Goal: Find specific page/section: Find specific page/section

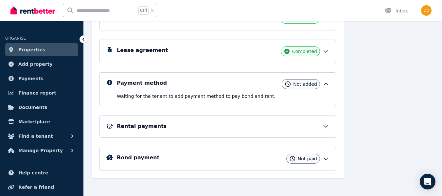
scroll to position [117, 0]
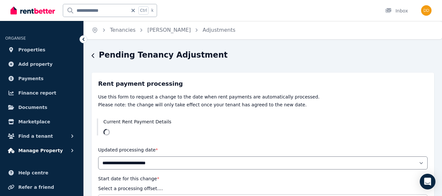
click at [27, 150] on span "Manage Property" at bounding box center [40, 150] width 44 height 8
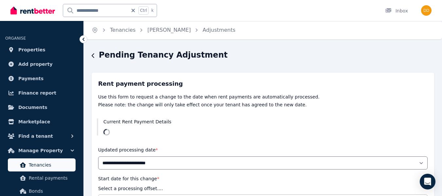
click at [34, 166] on span "Tenancies" at bounding box center [51, 165] width 44 height 8
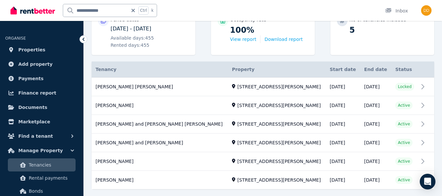
scroll to position [115, 0]
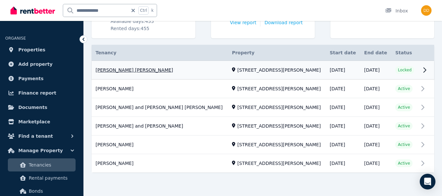
click at [423, 67] on link "View property details" at bounding box center [263, 70] width 342 height 19
